Goal: Transaction & Acquisition: Purchase product/service

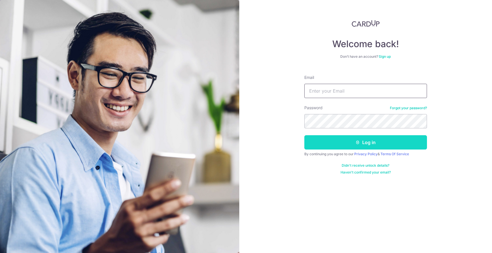
type input "[EMAIL_ADDRESS][DOMAIN_NAME]"
click at [346, 132] on form "Email andrewghm@gmail.com Password Forgot your password? Log in By continuing y…" at bounding box center [365, 122] width 123 height 104
click at [368, 140] on button "Log in" at bounding box center [365, 142] width 123 height 14
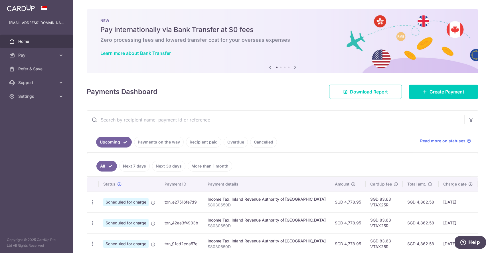
click at [25, 43] on span "Home" at bounding box center [37, 42] width 38 height 6
click at [22, 7] on div "andrewghm@gmail.com" at bounding box center [43, 14] width 57 height 17
click at [293, 64] on icon at bounding box center [295, 67] width 7 height 7
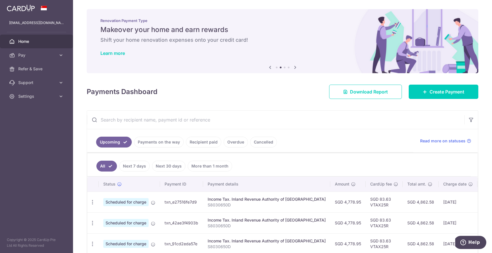
click at [293, 64] on icon at bounding box center [295, 67] width 7 height 7
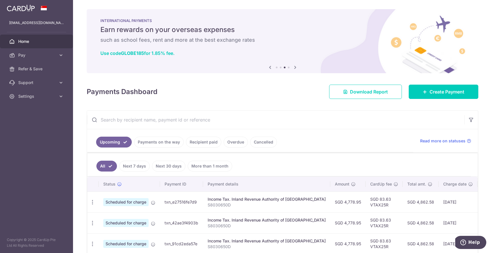
click at [293, 64] on icon at bounding box center [295, 67] width 7 height 7
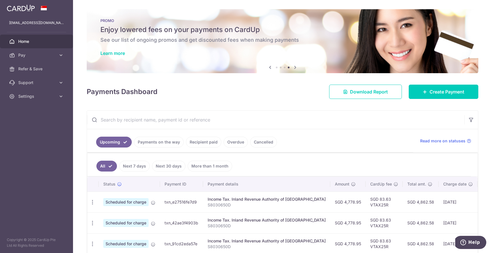
click at [310, 42] on h6 "See our list of ongoing promos and get discounted fees when making payments" at bounding box center [282, 40] width 364 height 7
click at [114, 54] on link "Learn more" at bounding box center [112, 53] width 25 height 6
click at [448, 89] on span "Create Payment" at bounding box center [447, 91] width 35 height 7
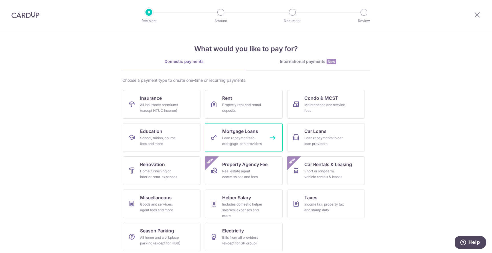
click at [233, 130] on span "Mortgage Loans" at bounding box center [240, 131] width 36 height 7
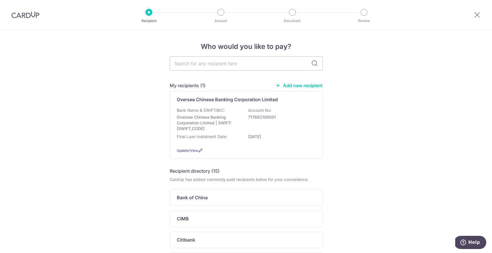
click at [303, 84] on link "Add new recipient" at bounding box center [299, 85] width 47 height 6
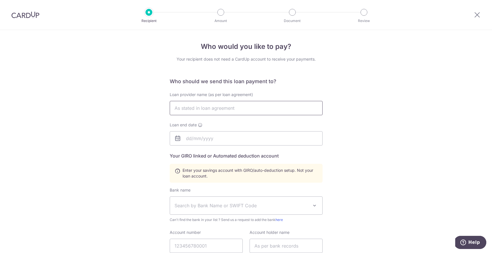
click at [220, 110] on input "text" at bounding box center [246, 108] width 153 height 14
type input "Standard Chartered Bank (Singapore) Limited"
click at [224, 140] on input "text" at bounding box center [246, 138] width 153 height 14
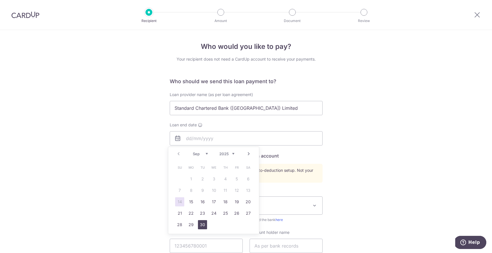
click at [202, 225] on link "30" at bounding box center [202, 224] width 9 height 9
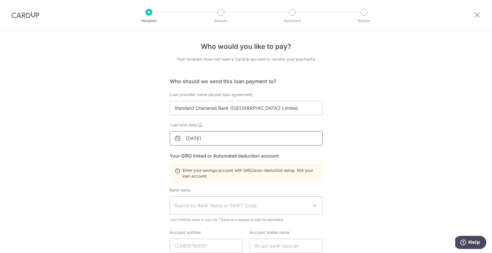
click at [232, 138] on input "30/09/2025" at bounding box center [246, 138] width 153 height 14
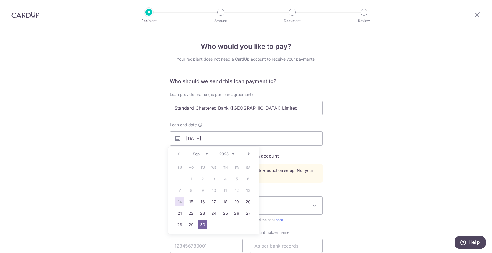
click at [233, 153] on select "2025 2026 2027 2028 2029 2030 2031 2032 2033 2034 2035" at bounding box center [226, 153] width 15 height 5
click at [371, 172] on div "Who would you like to pay? Your recipient does not need a CardUp account to rec…" at bounding box center [246, 199] width 492 height 338
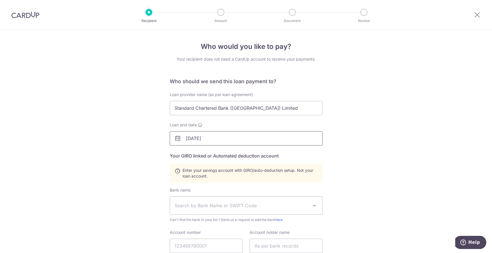
click at [213, 136] on input "30/09/2025" at bounding box center [246, 138] width 153 height 14
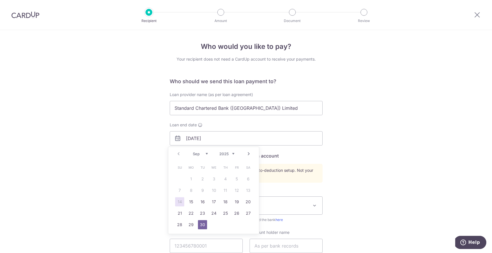
click at [235, 154] on div "Prev Next Sep Oct Nov Dec 2025 2026 2027 2028 2029 2030 2031 2032 2033 2034 2035" at bounding box center [213, 154] width 91 height 14
click at [231, 153] on select "2025 2026 2027 2028 2029 2030 2031 2032 2033 2034 2035" at bounding box center [226, 153] width 15 height 5
click at [179, 234] on link "30" at bounding box center [179, 235] width 9 height 9
type input "[DATE]"
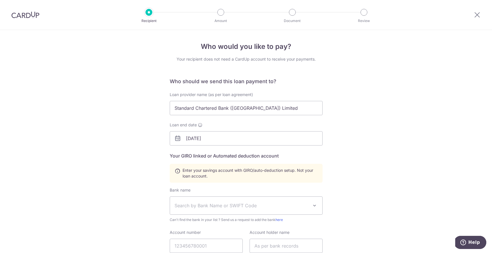
click at [429, 170] on div "Who would you like to pay? Your recipient does not need a CardUp account to rec…" at bounding box center [246, 199] width 492 height 338
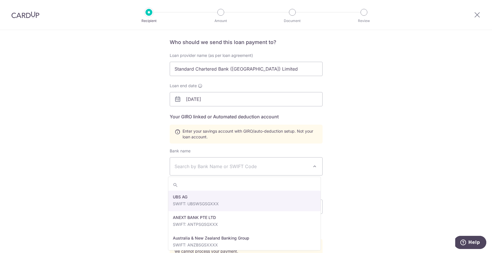
click at [246, 163] on span "Search by Bank Name or SWIFT Code" at bounding box center [242, 166] width 134 height 7
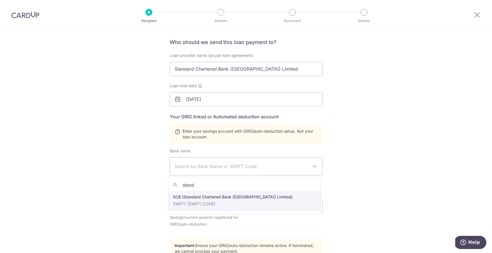
type input "stand"
select select "14"
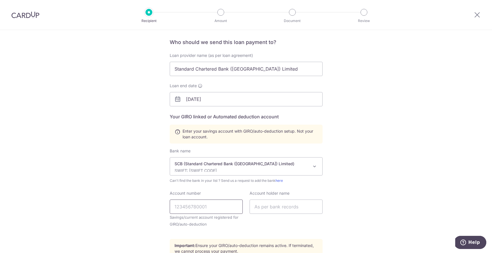
click at [219, 210] on input "Account number" at bounding box center [206, 206] width 73 height 14
type input "0117932493"
click at [302, 206] on input "text" at bounding box center [286, 206] width 73 height 14
type input "Goh Hsien Ming Andrew and Ong Geok Pei Karen"
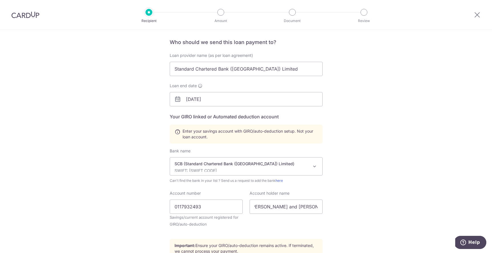
scroll to position [0, 0]
click at [380, 156] on div "Who would you like to pay? Your recipient does not need a CardUp account to rec…" at bounding box center [246, 160] width 492 height 338
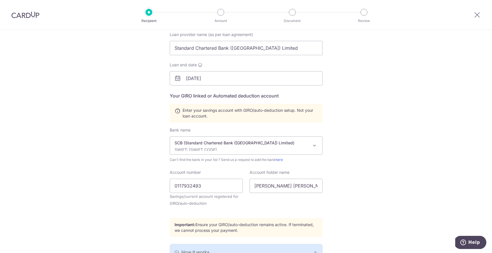
scroll to position [115, 0]
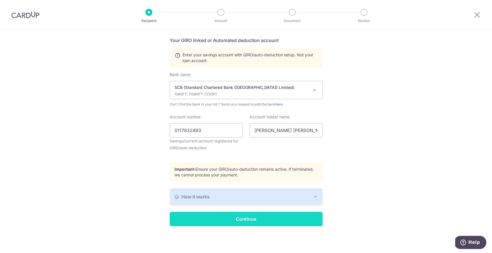
click at [271, 221] on input "Continue" at bounding box center [246, 218] width 153 height 14
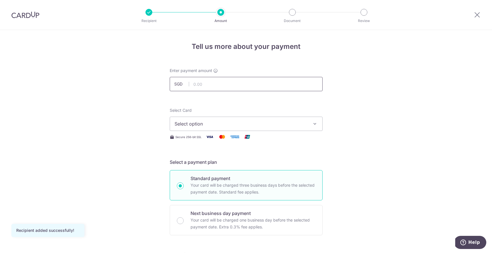
click at [217, 86] on input "text" at bounding box center [246, 84] width 153 height 14
type input "10,559.15"
click at [272, 121] on span "Select option" at bounding box center [241, 123] width 133 height 7
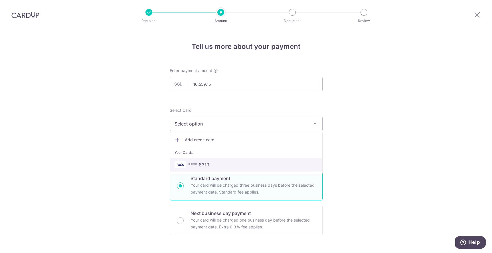
click at [201, 165] on span "**** 8319" at bounding box center [198, 164] width 21 height 7
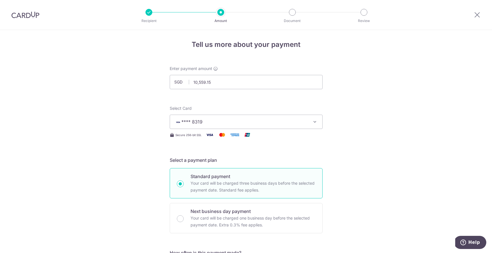
scroll to position [102, 0]
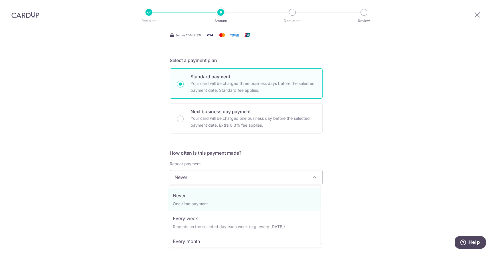
click at [239, 179] on span "Never" at bounding box center [246, 177] width 152 height 14
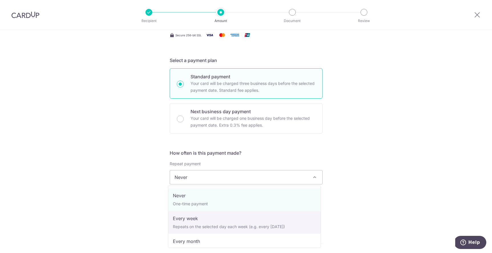
scroll to position [40, 0]
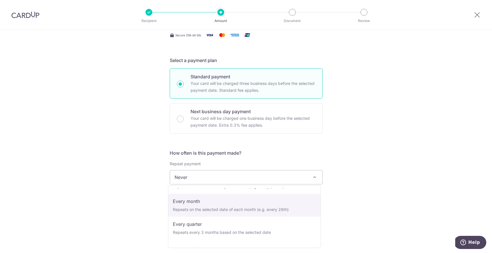
select select "3"
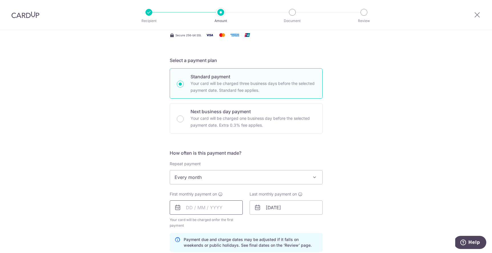
click at [195, 208] on input "text" at bounding box center [206, 207] width 73 height 14
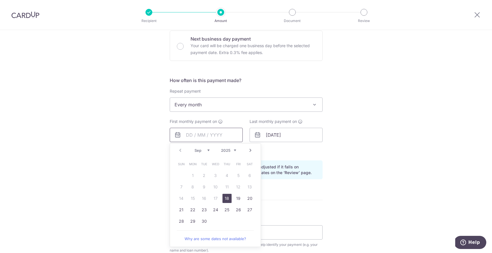
scroll to position [166, 0]
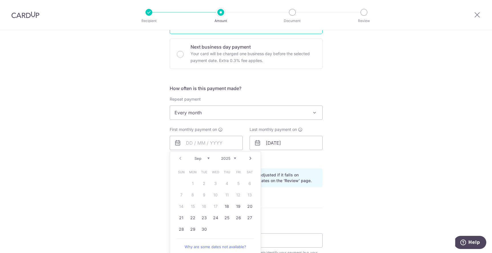
click at [156, 221] on div "Tell us more about your payment Enter payment amount SGD 10,559.15 10559.15 Rec…" at bounding box center [246, 136] width 492 height 545
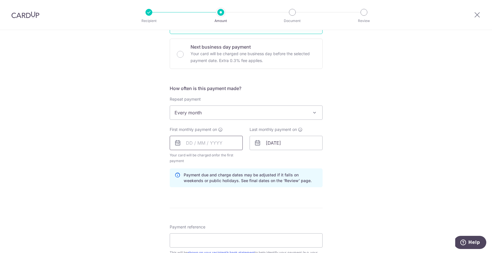
click at [213, 138] on input "text" at bounding box center [206, 143] width 73 height 14
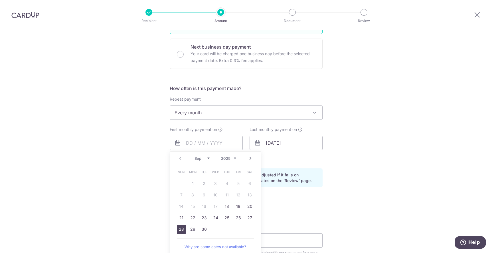
click at [181, 232] on link "28" at bounding box center [181, 228] width 9 height 9
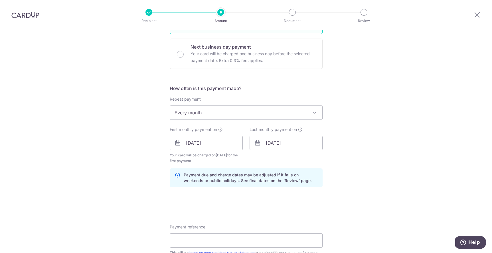
click at [399, 179] on div "Tell us more about your payment Enter payment amount SGD 10,559.15 10559.15 Rec…" at bounding box center [246, 136] width 492 height 545
click at [202, 144] on input "28/09/2025" at bounding box center [206, 143] width 73 height 14
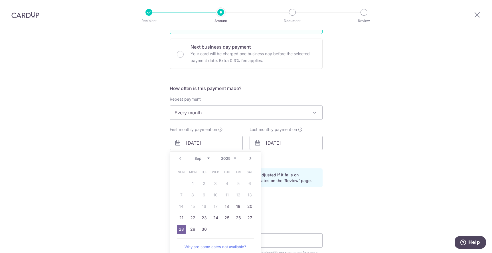
click at [250, 158] on link "Next" at bounding box center [250, 158] width 7 height 7
click at [214, 184] on link "1" at bounding box center [215, 183] width 9 height 9
type input "[DATE]"
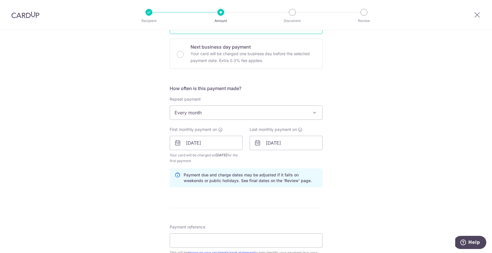
click at [395, 173] on div "Tell us more about your payment Enter payment amount SGD 10,559.15 10559.15 Rec…" at bounding box center [246, 136] width 492 height 545
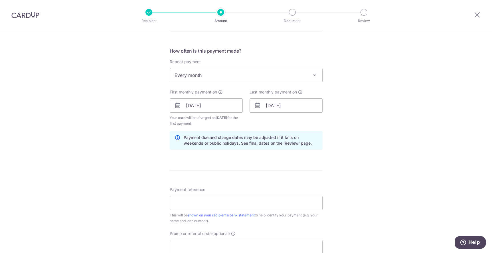
scroll to position [279, 0]
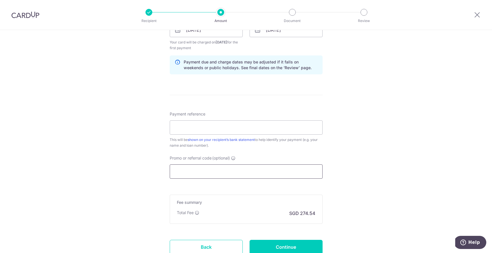
click at [231, 167] on input "Promo or referral code (optional)" at bounding box center [246, 171] width 153 height 14
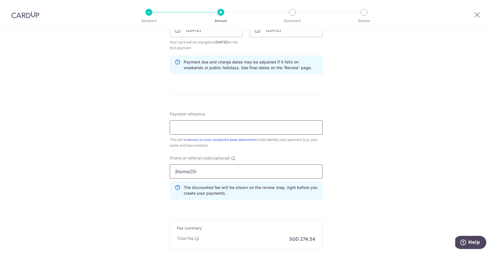
type input "3home25r"
click at [225, 125] on input "Payment reference" at bounding box center [246, 127] width 153 height 14
click at [377, 172] on div "Tell us more about your payment Enter payment amount SGD 10,559.15 10559.15 Rec…" at bounding box center [246, 36] width 492 height 571
click at [217, 125] on input "Payment reference" at bounding box center [246, 127] width 153 height 14
click at [173, 127] on input "06938221" at bounding box center [246, 127] width 153 height 14
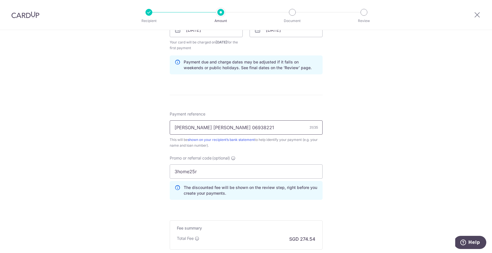
type input "[PERSON_NAME] [PERSON_NAME] 06938221"
click at [398, 188] on div "Tell us more about your payment Enter payment amount SGD 10,559.15 10559.15 Rec…" at bounding box center [246, 36] width 492 height 571
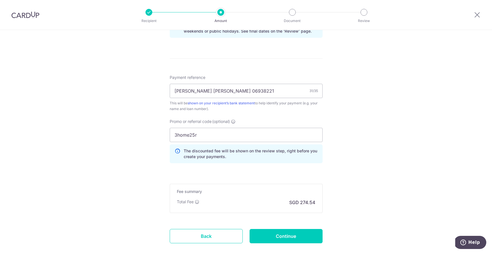
scroll to position [348, 0]
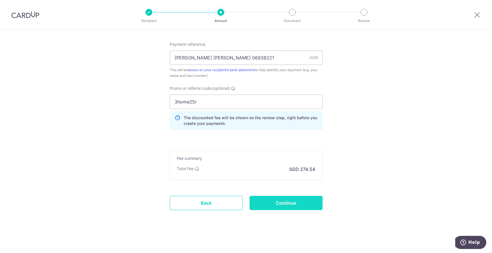
click at [285, 206] on input "Continue" at bounding box center [286, 202] width 73 height 14
type input "Create Schedule"
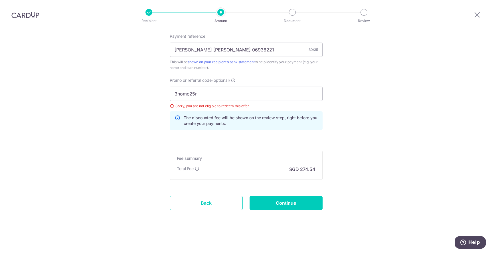
click at [171, 106] on div "Sorry, you are not eligible to redeem this offer" at bounding box center [246, 106] width 153 height 6
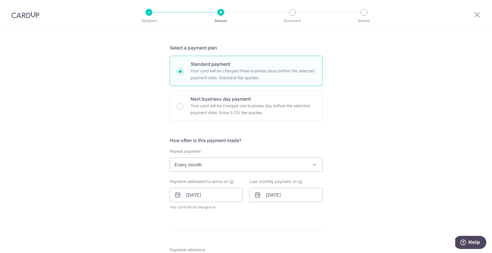
scroll to position [306, 0]
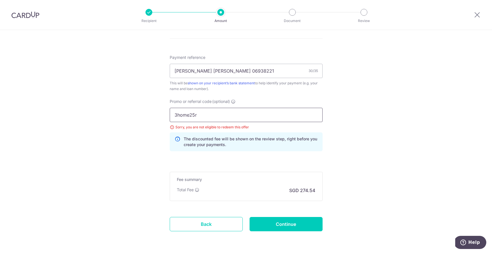
drag, startPoint x: 198, startPoint y: 114, endPoint x: 144, endPoint y: 113, distance: 53.6
type input "£"
type input "3HOME25R"
click at [277, 221] on input "Continue" at bounding box center [286, 224] width 73 height 14
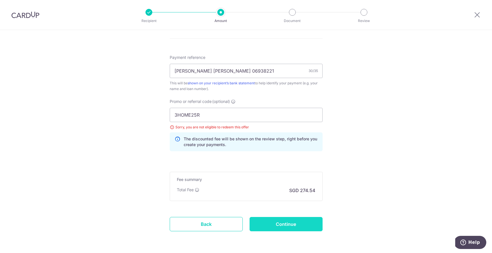
type input "Update Schedule"
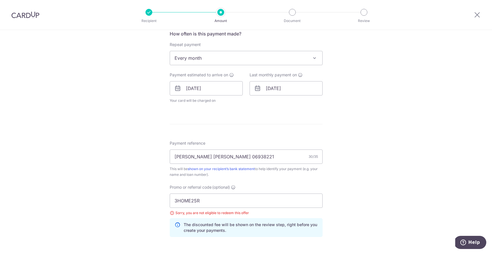
scroll to position [225, 0]
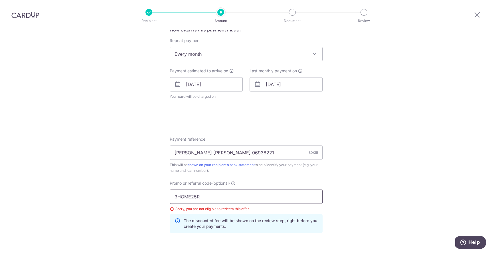
drag, startPoint x: 204, startPoint y: 195, endPoint x: 150, endPoint y: 191, distance: 54.1
click at [150, 191] on div "Tell us more about your payment Enter payment amount SGD 10,559.15 10559.15 Sel…" at bounding box center [246, 80] width 492 height 550
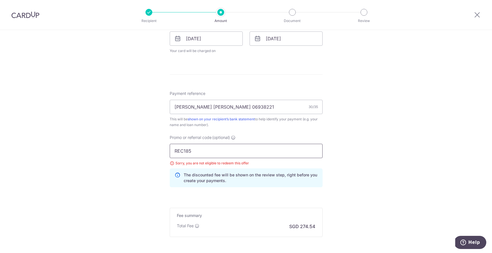
scroll to position [327, 0]
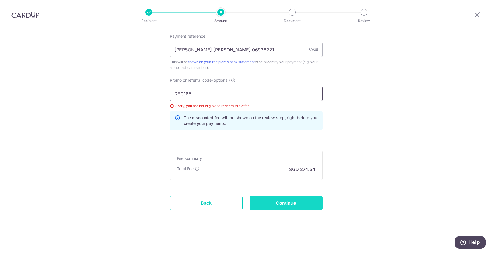
type input "REC185"
click at [297, 206] on input "Continue" at bounding box center [286, 202] width 73 height 14
type input "Update Schedule"
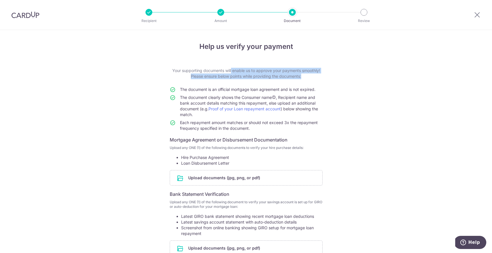
drag, startPoint x: 213, startPoint y: 70, endPoint x: 384, endPoint y: 84, distance: 171.5
click at [384, 84] on div "Help us verify your payment Your supporting documents will enable us to approve…" at bounding box center [246, 172] width 492 height 284
click at [360, 114] on div "Help us verify your payment Your supporting documents will enable us to approve…" at bounding box center [246, 172] width 492 height 284
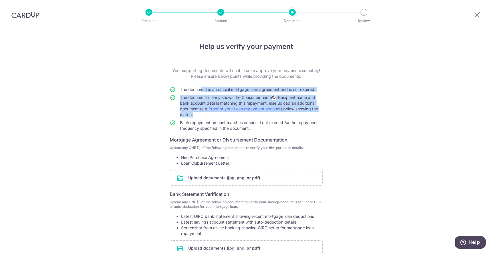
drag, startPoint x: 197, startPoint y: 90, endPoint x: 302, endPoint y: 114, distance: 108.0
click at [302, 114] on tbody "The document is an official mortgage loan agreement and is not expired. The doc…" at bounding box center [246, 109] width 153 height 47
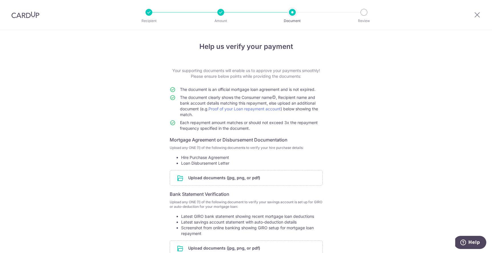
click at [366, 118] on div "Help us verify your payment Your supporting documents will enable us to approve…" at bounding box center [246, 172] width 492 height 284
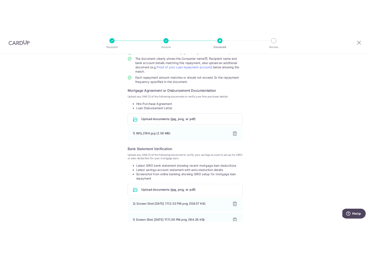
scroll to position [129, 0]
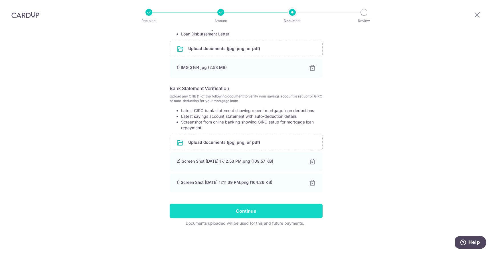
click at [265, 213] on input "Continue" at bounding box center [246, 210] width 153 height 14
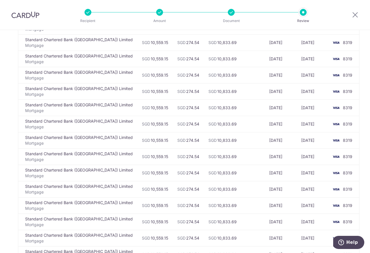
scroll to position [1889, 0]
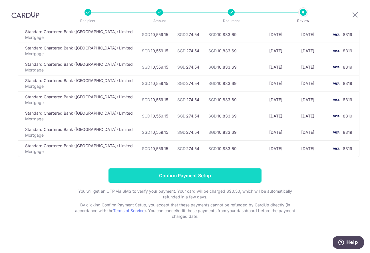
click at [183, 175] on input "Confirm Payment Setup" at bounding box center [184, 175] width 153 height 14
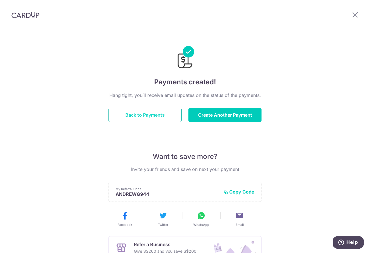
click at [146, 116] on button "Back to Payments" at bounding box center [144, 115] width 73 height 14
